Goal: Task Accomplishment & Management: Use online tool/utility

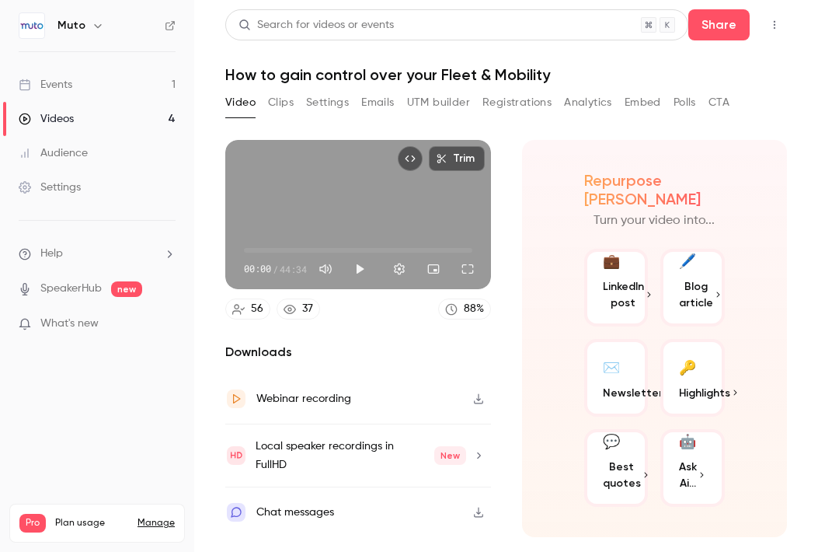
click at [98, 84] on link "Events 1" at bounding box center [97, 85] width 194 height 34
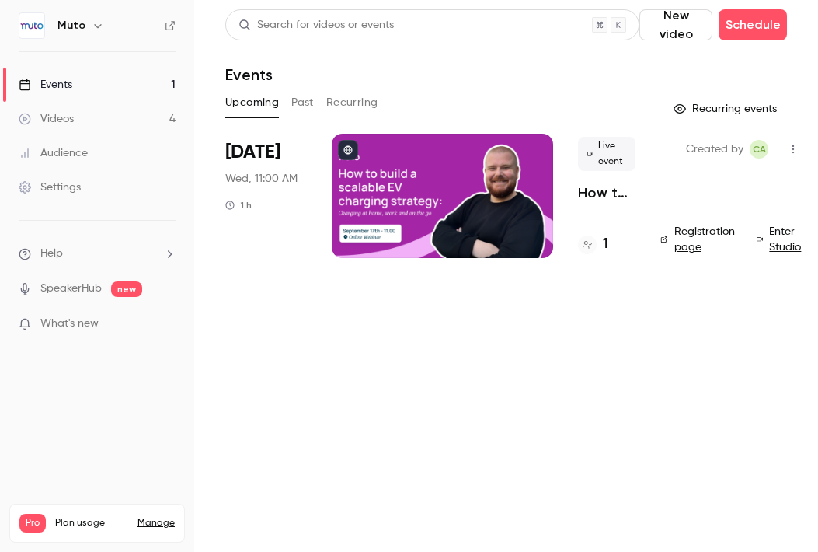
click at [248, 149] on span "[DATE]" at bounding box center [252, 152] width 55 height 25
click at [272, 155] on span "[DATE]" at bounding box center [252, 152] width 55 height 25
click at [693, 170] on div "Created by CA Registration page Enter Studio" at bounding box center [732, 196] width 145 height 124
click at [611, 185] on p "How to build a scalable EV charging strategy" at bounding box center [606, 192] width 57 height 19
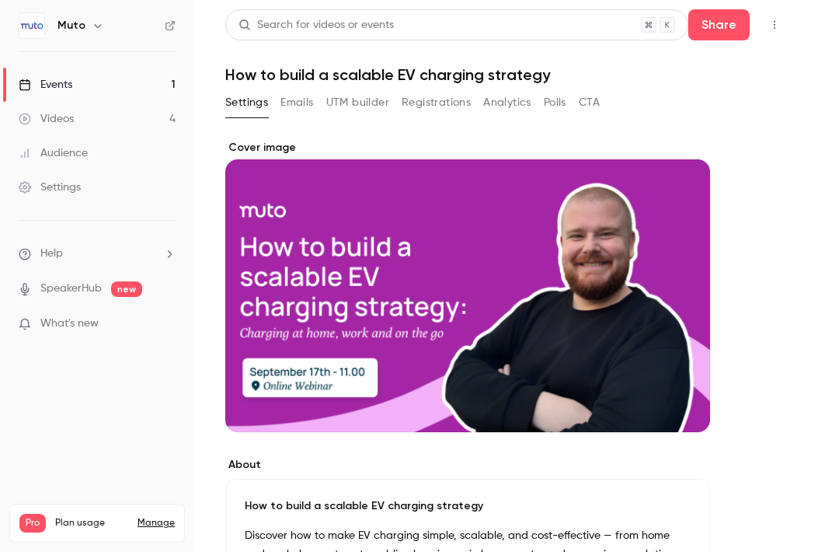
click at [352, 99] on button "UTM builder" at bounding box center [357, 102] width 63 height 25
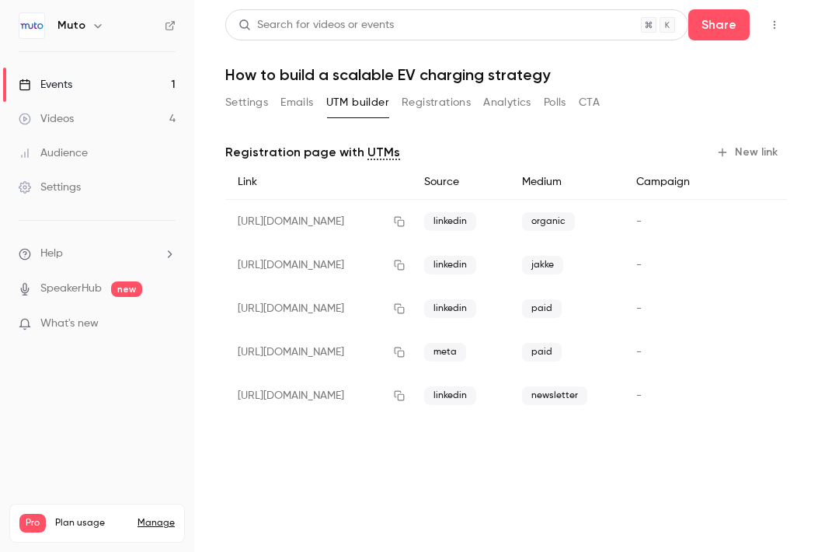
click at [716, 150] on button "New link" at bounding box center [748, 152] width 77 height 25
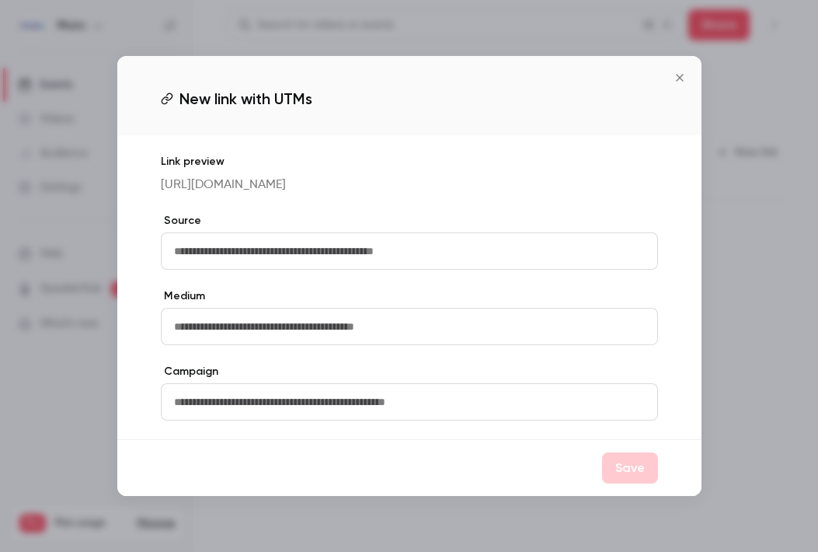
click at [339, 255] on input "text" at bounding box center [409, 250] width 497 height 37
type input "**********"
click at [238, 344] on input "text" at bounding box center [409, 326] width 497 height 37
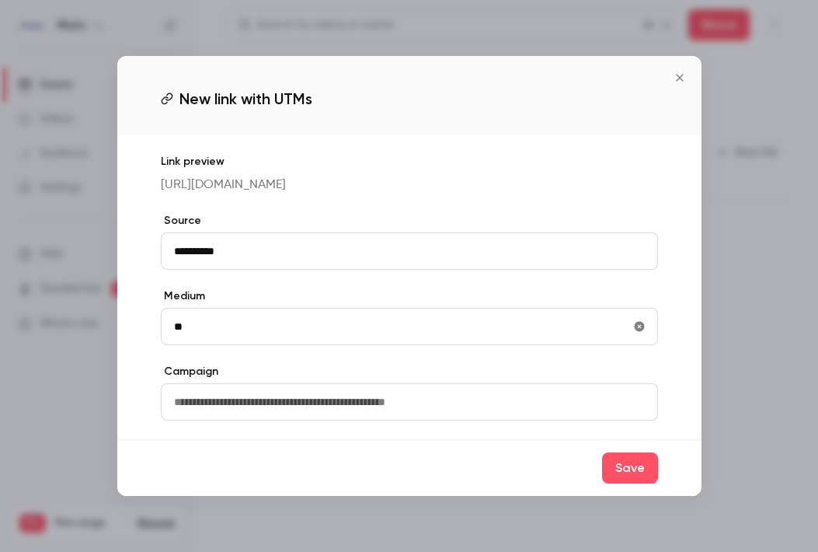
type input "*"
type input "*********"
click at [639, 473] on button "Save" at bounding box center [630, 467] width 56 height 31
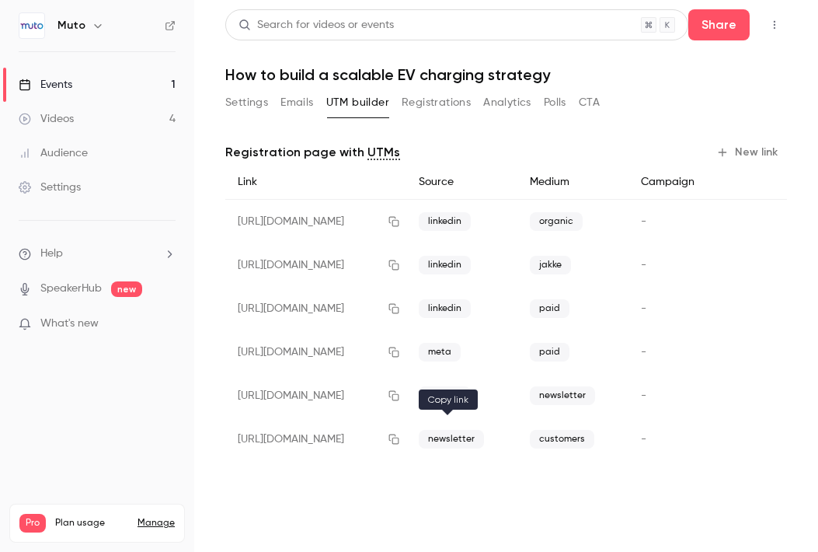
click at [400, 438] on icon "button" at bounding box center [394, 438] width 12 height 11
